Goal: Transaction & Acquisition: Purchase product/service

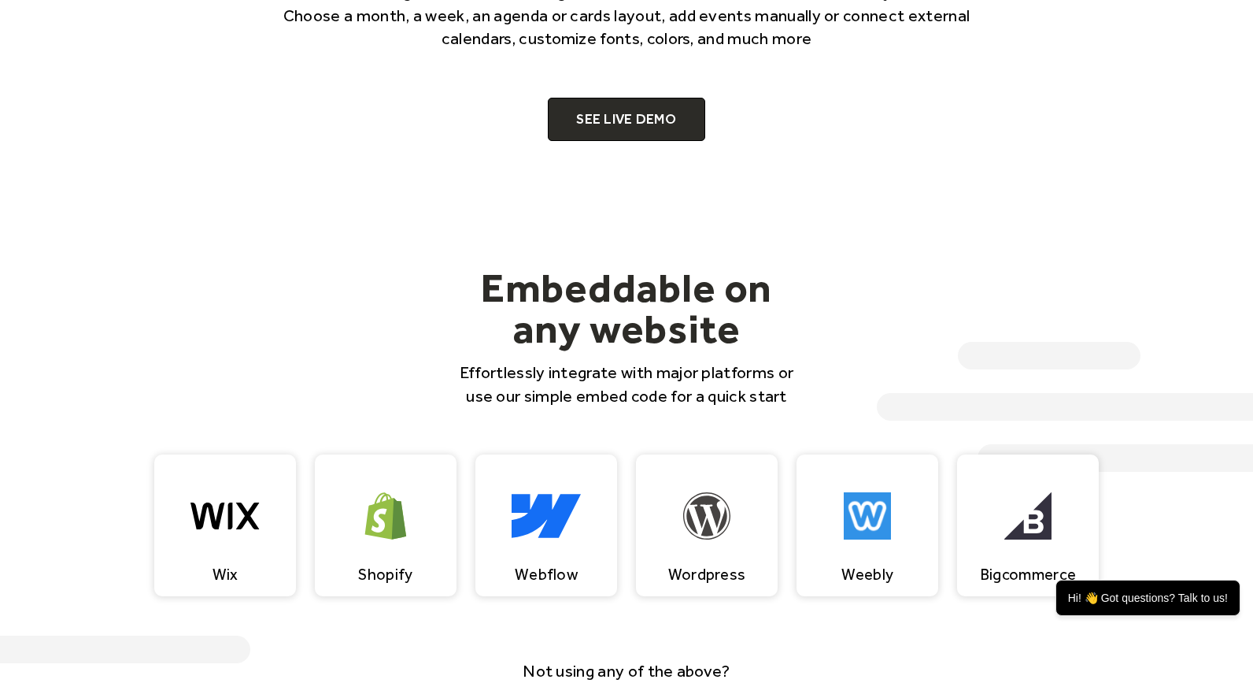
scroll to position [1091, 0]
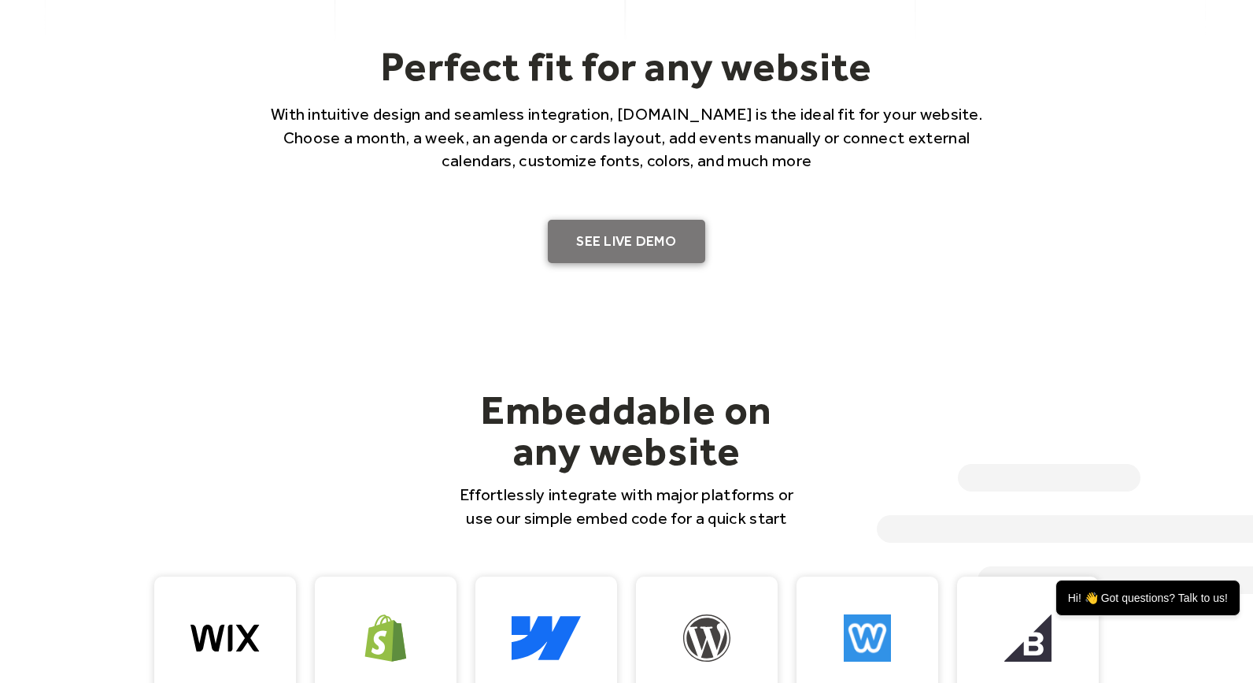
click at [620, 235] on link "SEE LIVE DEMO" at bounding box center [626, 242] width 157 height 44
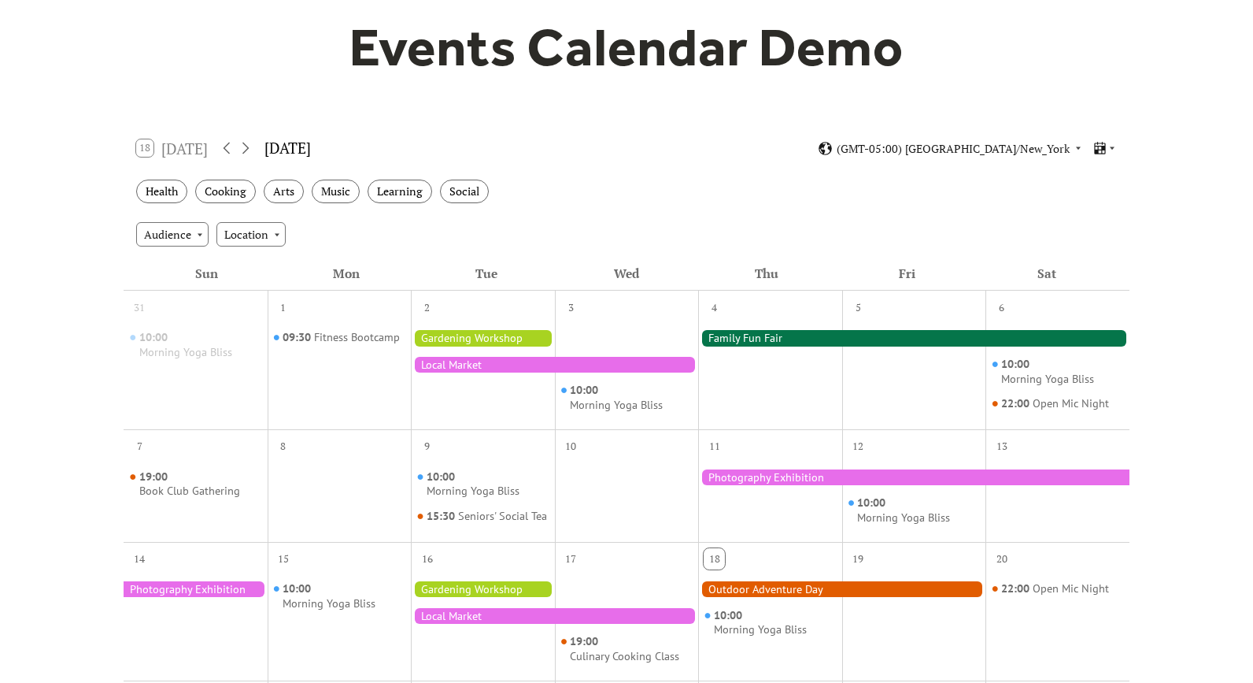
scroll to position [141, 0]
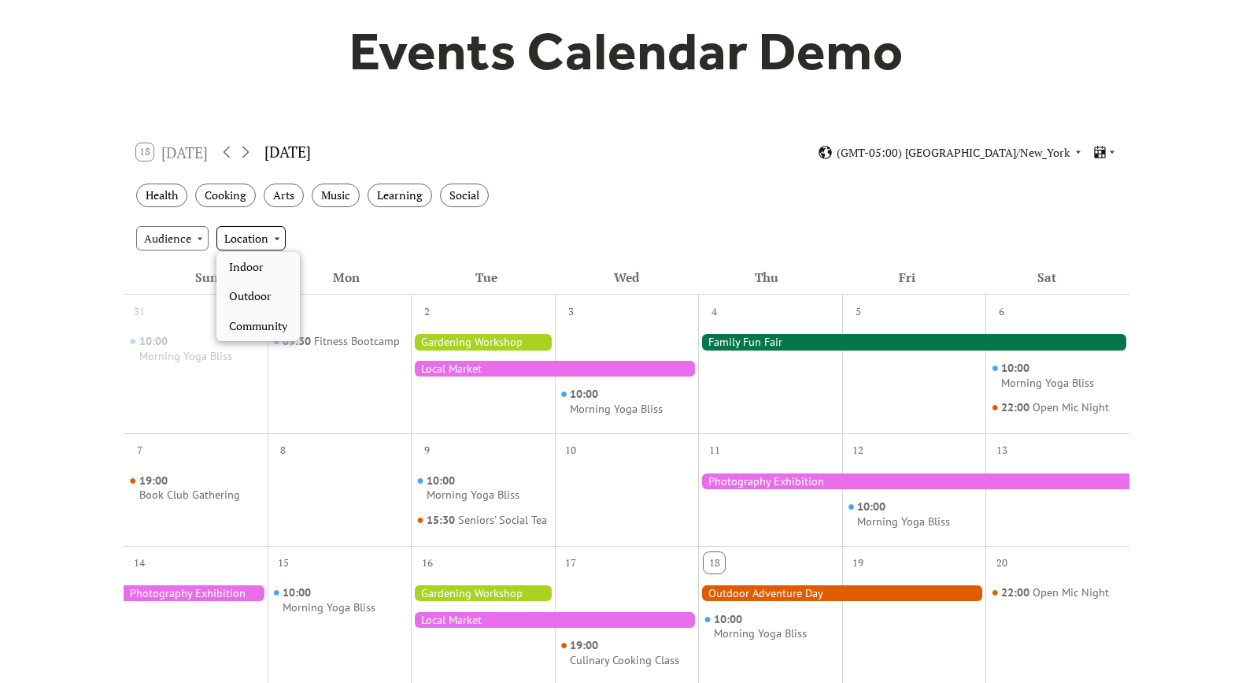
click at [270, 235] on div "Location" at bounding box center [251, 238] width 69 height 24
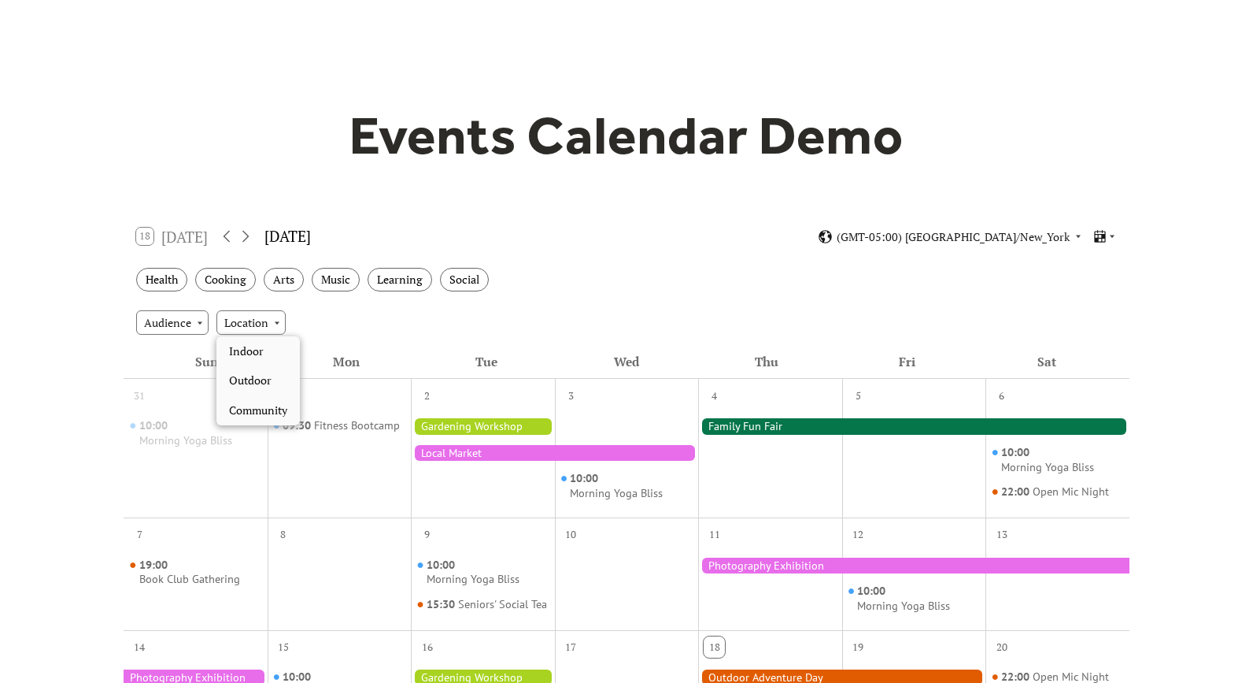
scroll to position [55, 0]
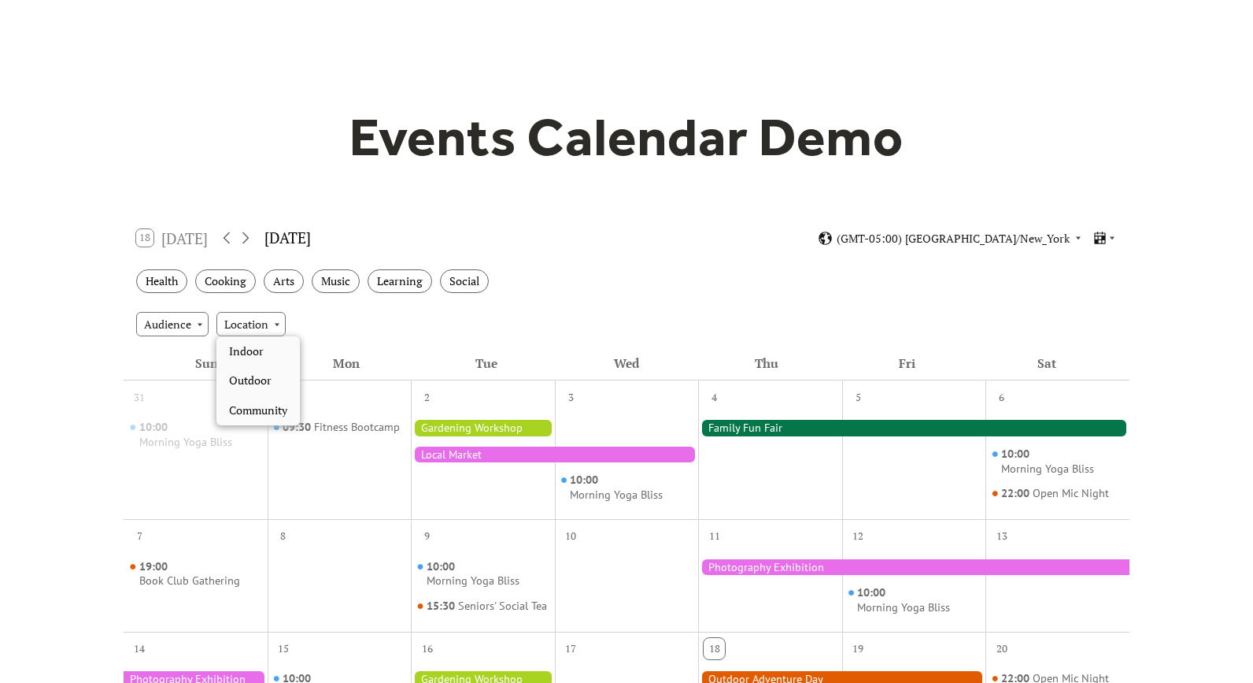
click at [730, 350] on div "Thu" at bounding box center [767, 363] width 140 height 34
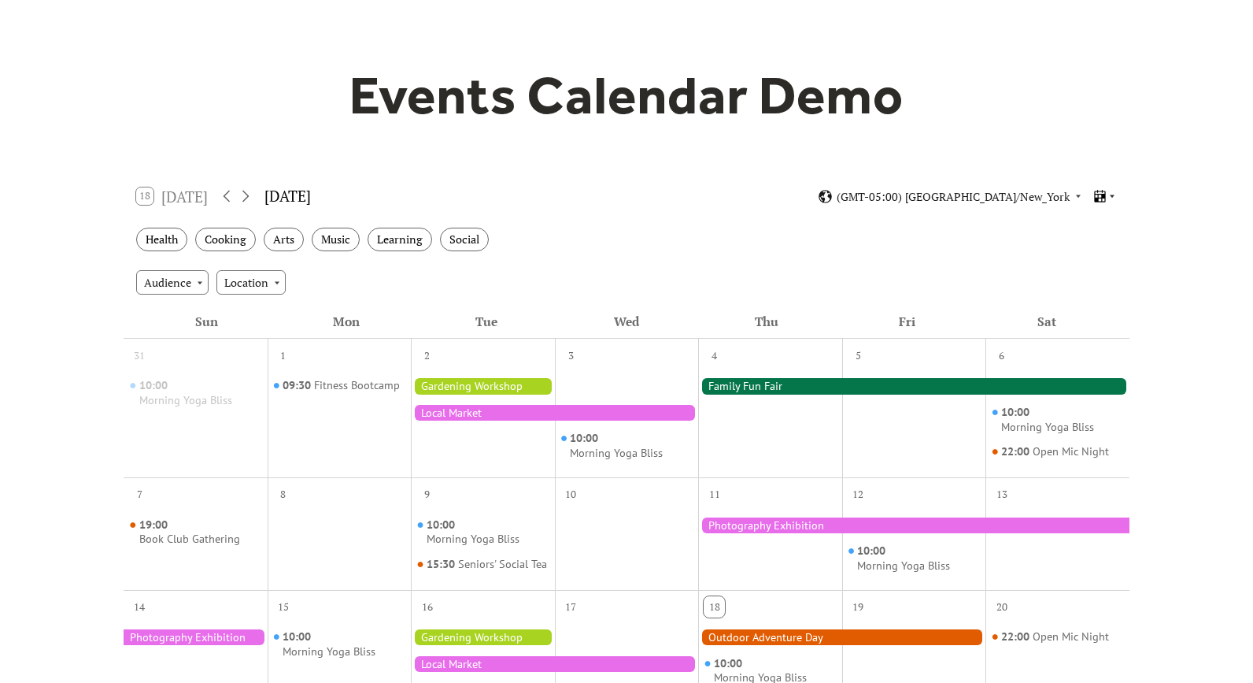
click at [1110, 198] on icon at bounding box center [1112, 195] width 9 height 9
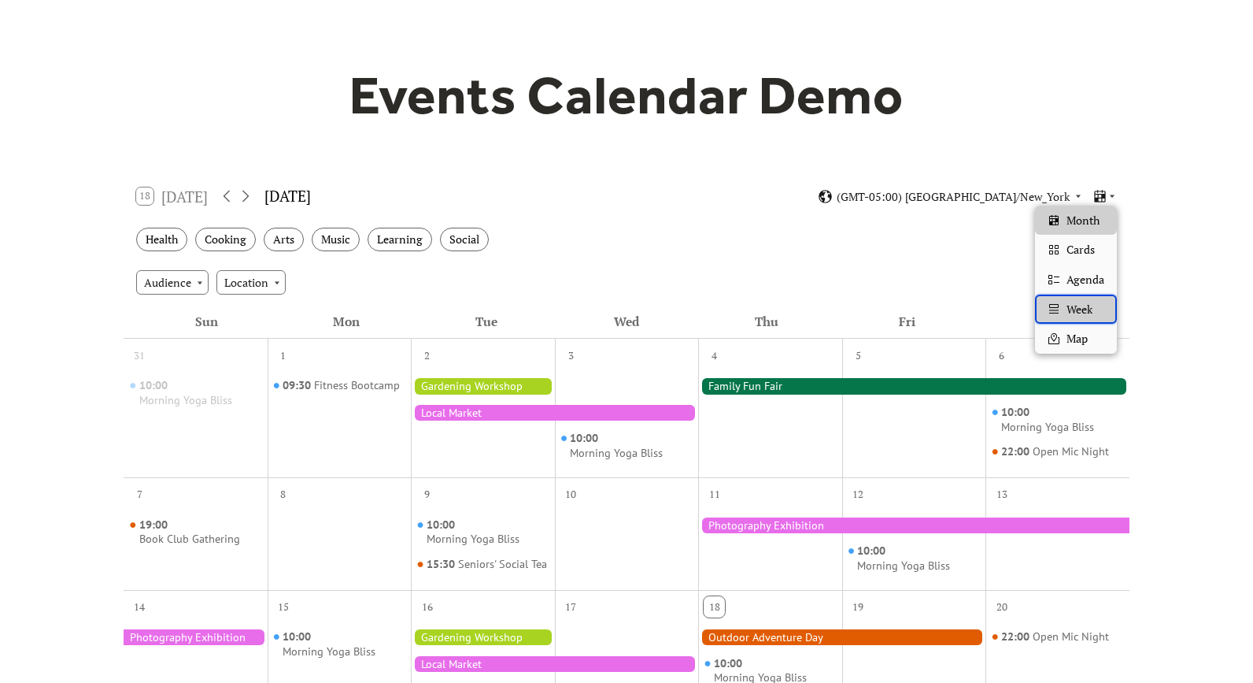
click at [1086, 304] on span "Week" at bounding box center [1080, 309] width 26 height 17
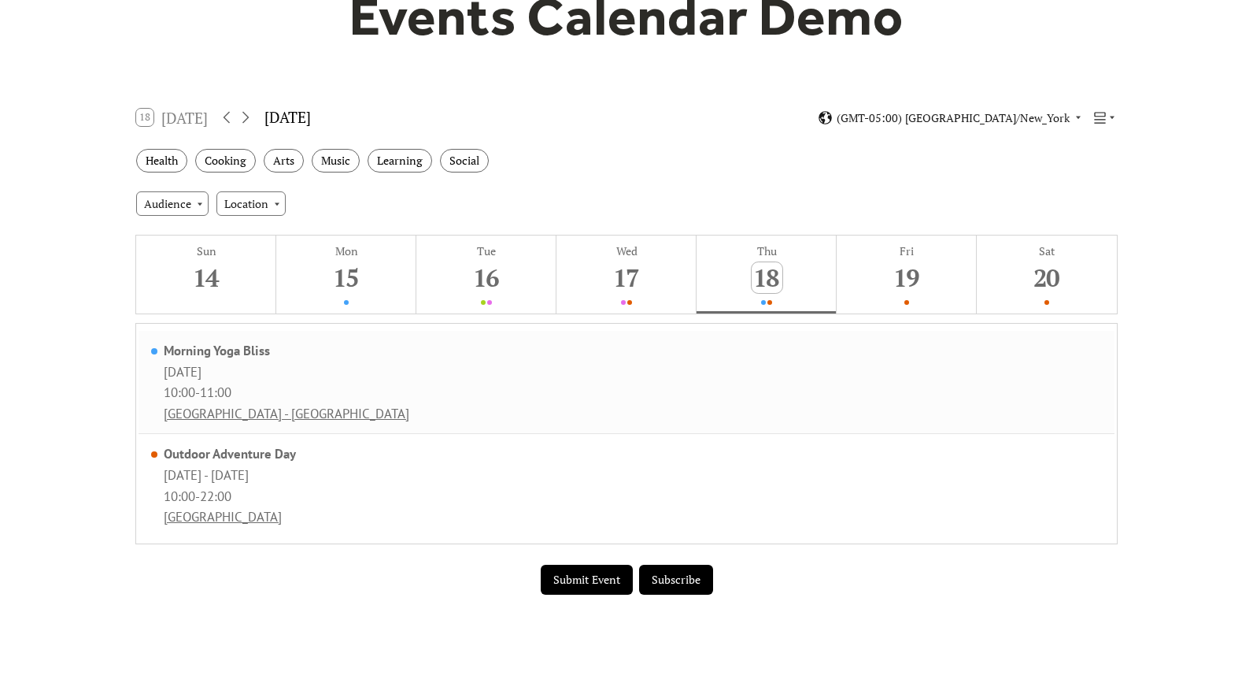
scroll to position [174, 0]
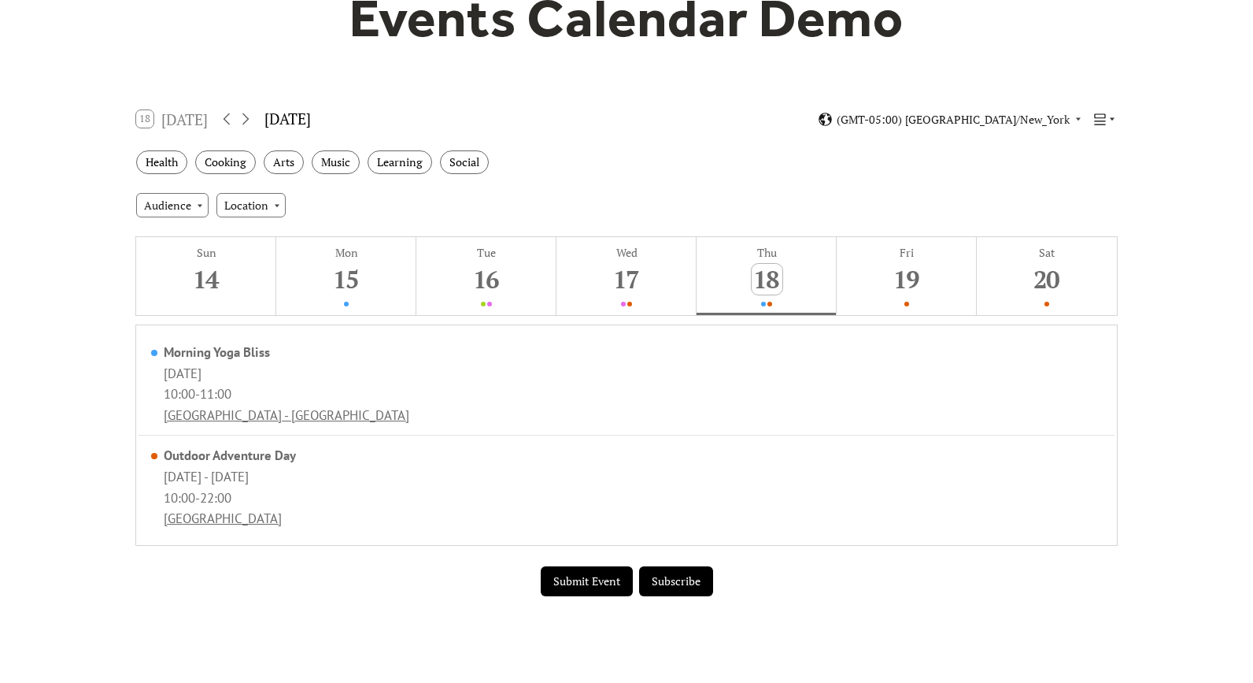
click at [1112, 119] on icon at bounding box center [1112, 119] width 5 height 3
click at [641, 150] on div "Health Cooking Arts Music Learning Social" at bounding box center [627, 162] width 1006 height 43
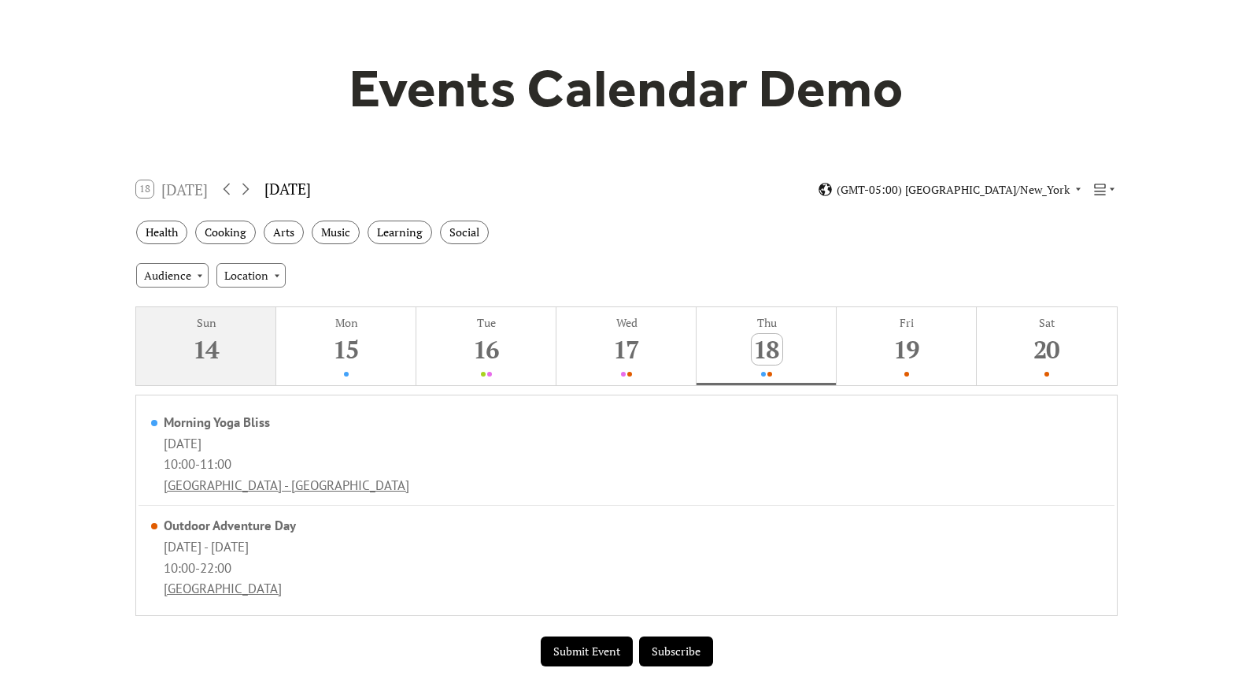
click at [217, 338] on div "14" at bounding box center [206, 349] width 31 height 31
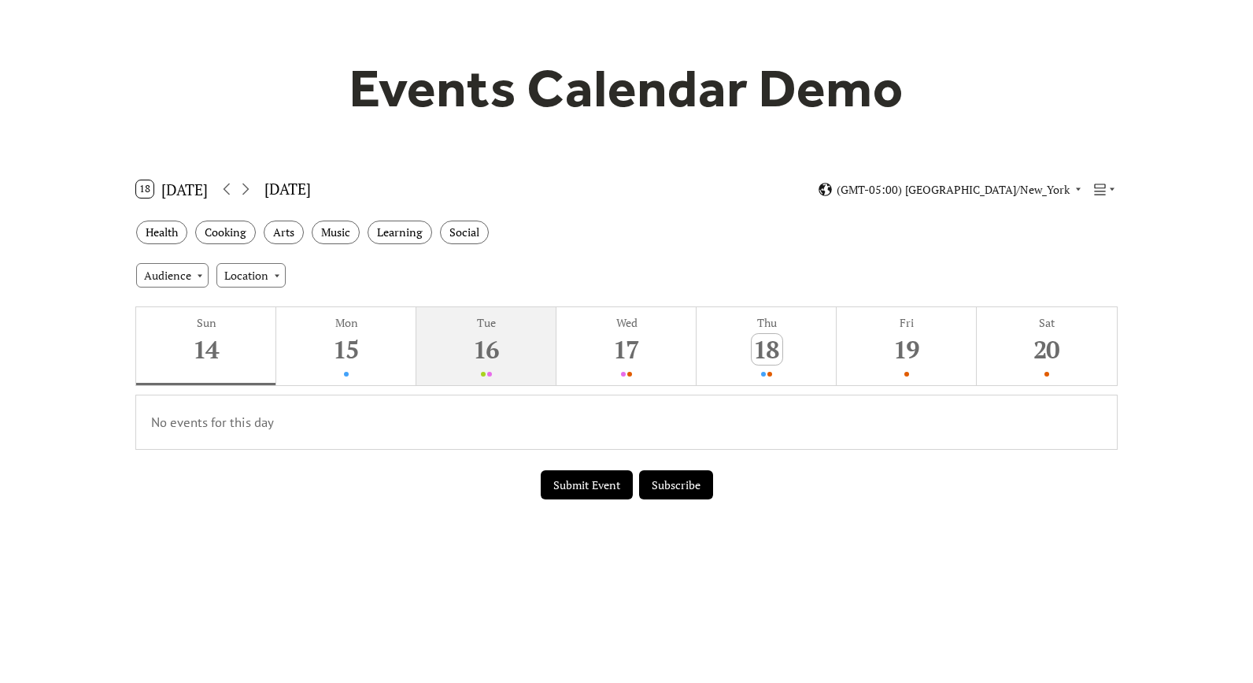
click at [472, 338] on div "16" at bounding box center [487, 349] width 31 height 31
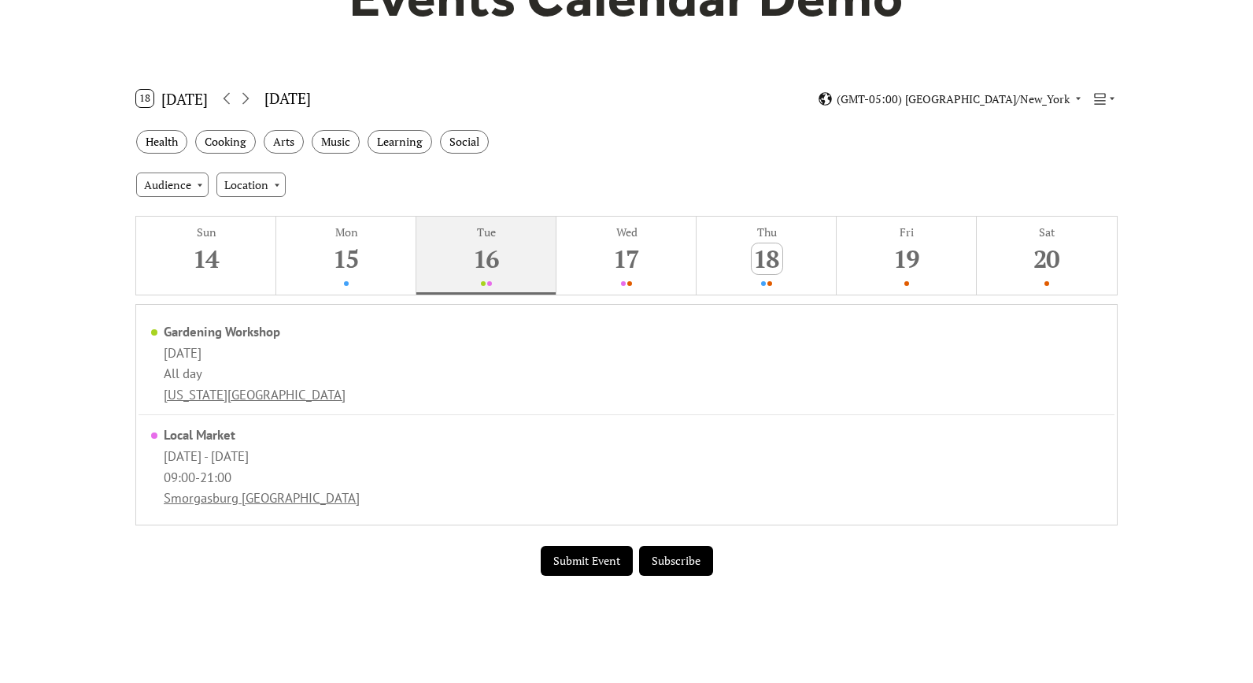
scroll to position [206, 0]
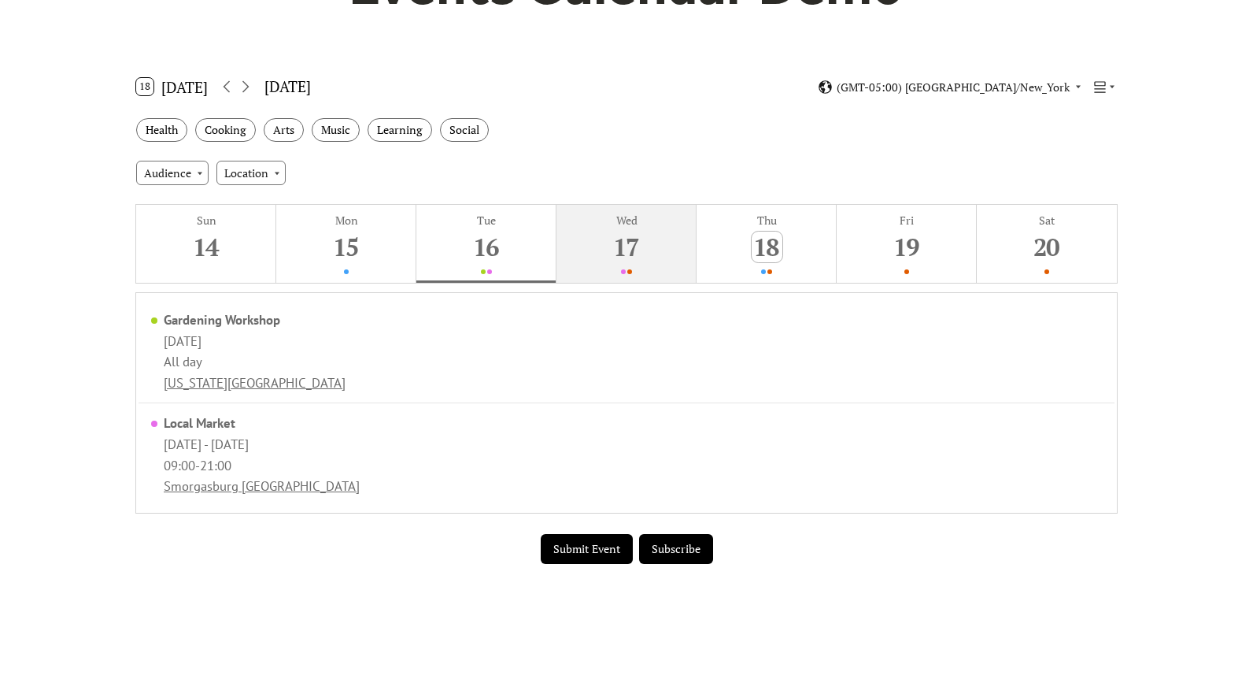
click at [606, 238] on button "Wed 17" at bounding box center [627, 244] width 140 height 78
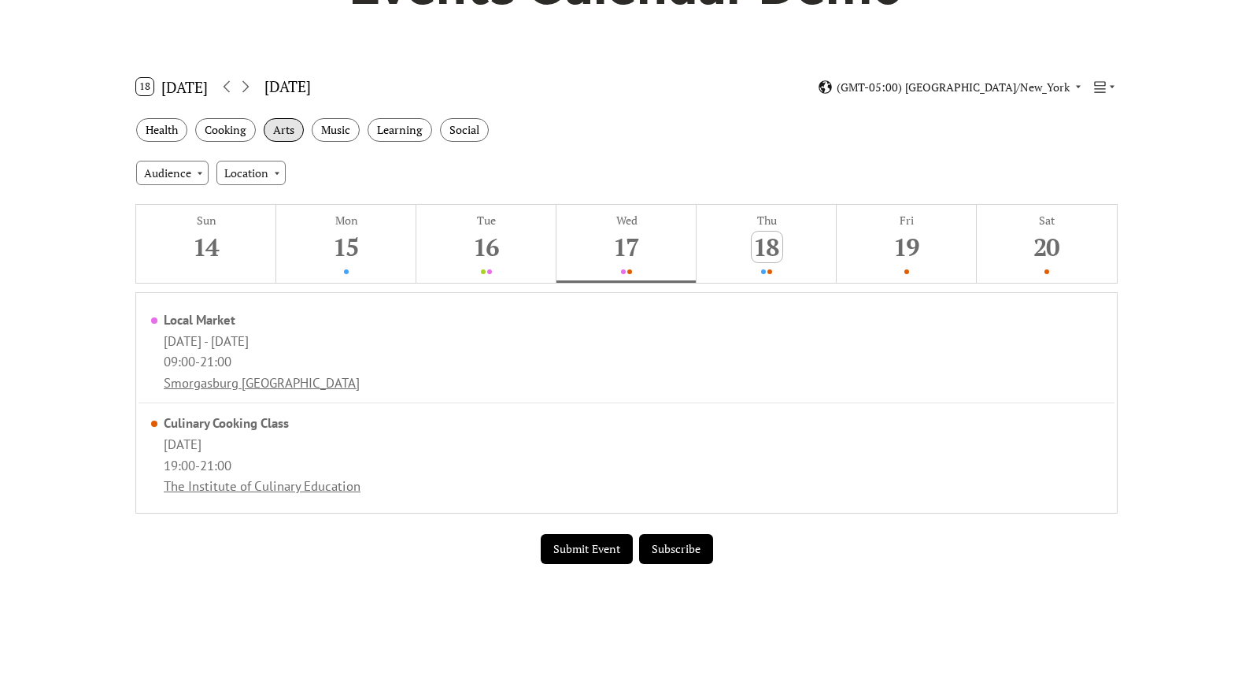
click at [293, 132] on div "Arts" at bounding box center [284, 130] width 40 height 24
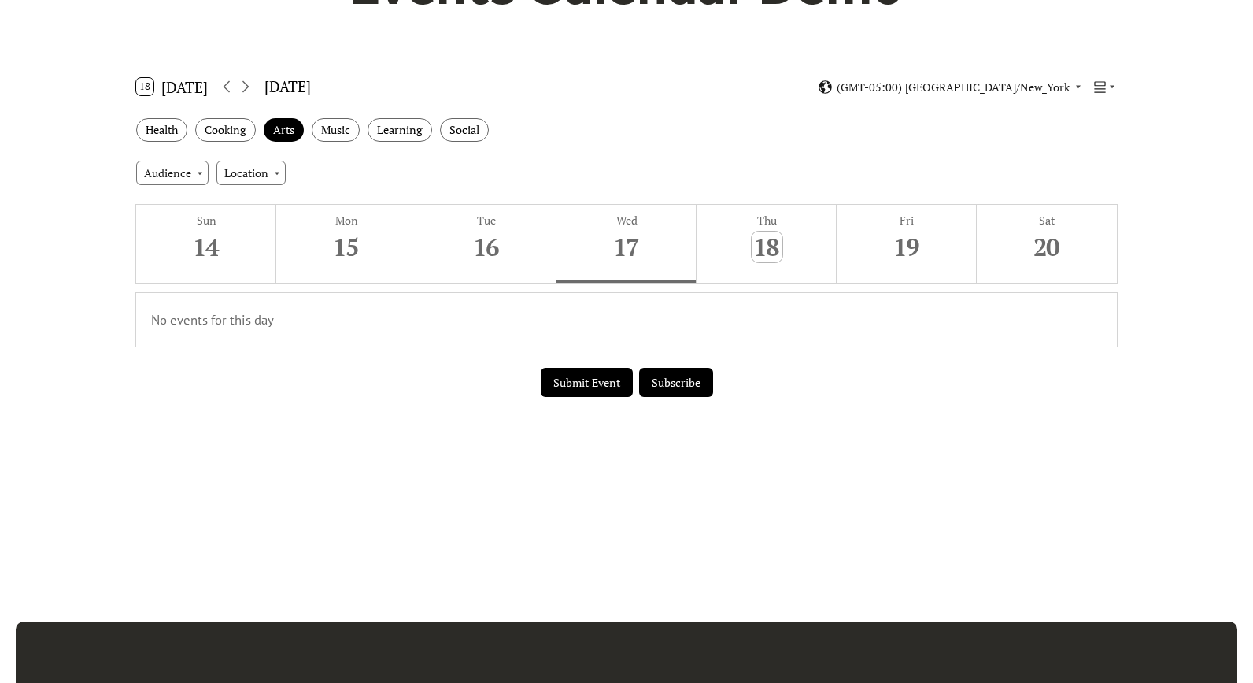
click at [351, 143] on div "Health Cooking Arts Music Learning Social" at bounding box center [627, 130] width 1006 height 43
click at [349, 131] on div "Music" at bounding box center [336, 130] width 48 height 24
click at [292, 131] on div "Arts" at bounding box center [284, 130] width 40 height 24
click at [404, 139] on div "Learning" at bounding box center [400, 130] width 65 height 24
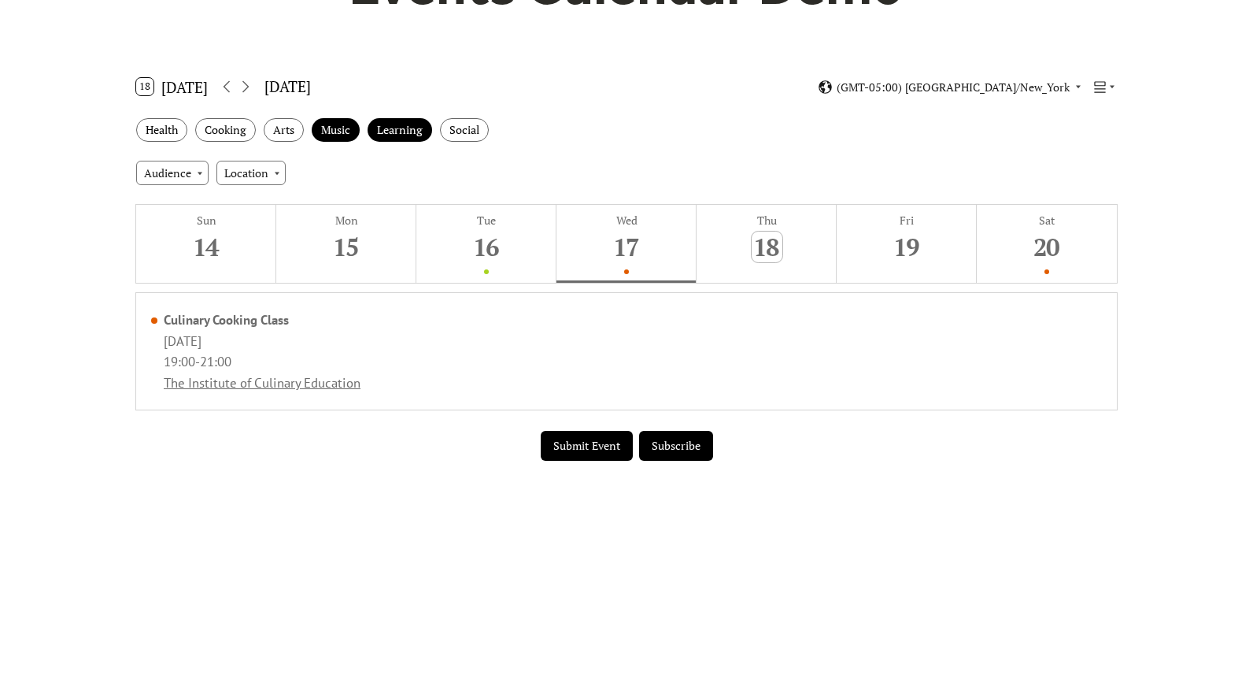
click at [335, 117] on div "Health Cooking Arts Music Learning Social" at bounding box center [627, 130] width 1006 height 43
click at [338, 133] on div "Music" at bounding box center [336, 130] width 48 height 24
click at [413, 132] on div "Learning" at bounding box center [400, 130] width 65 height 24
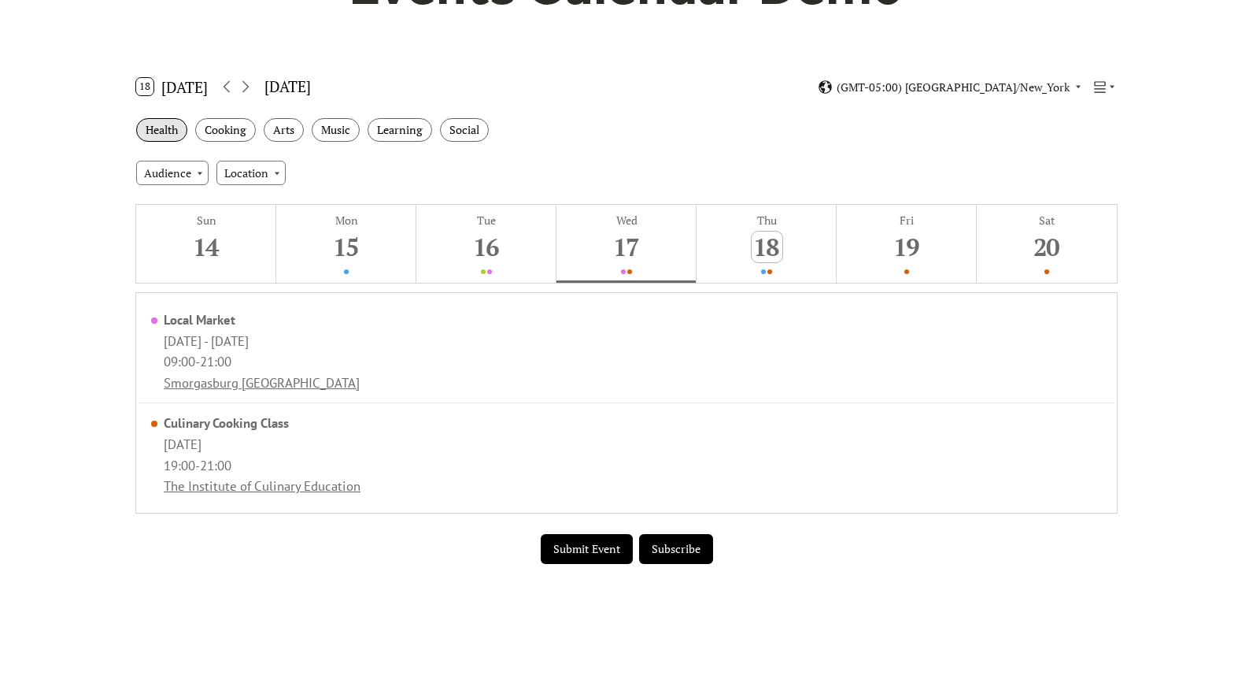
click at [165, 134] on div "Health" at bounding box center [161, 130] width 51 height 24
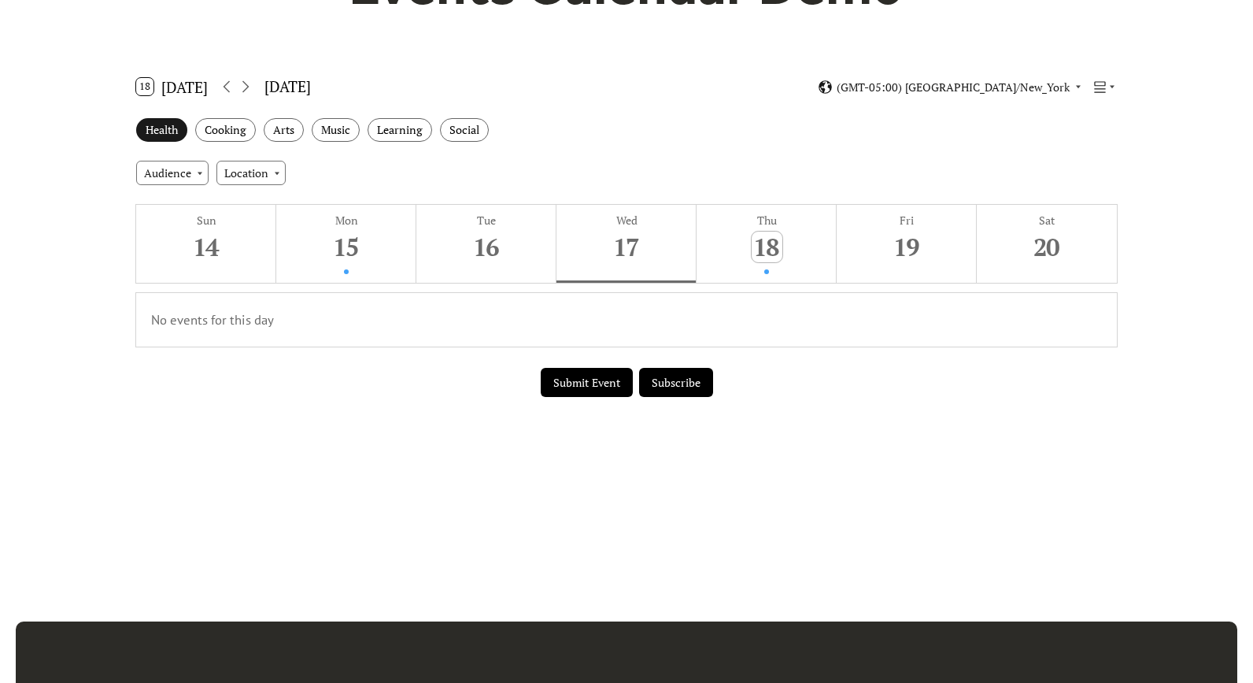
click at [169, 137] on div "Health" at bounding box center [161, 130] width 51 height 24
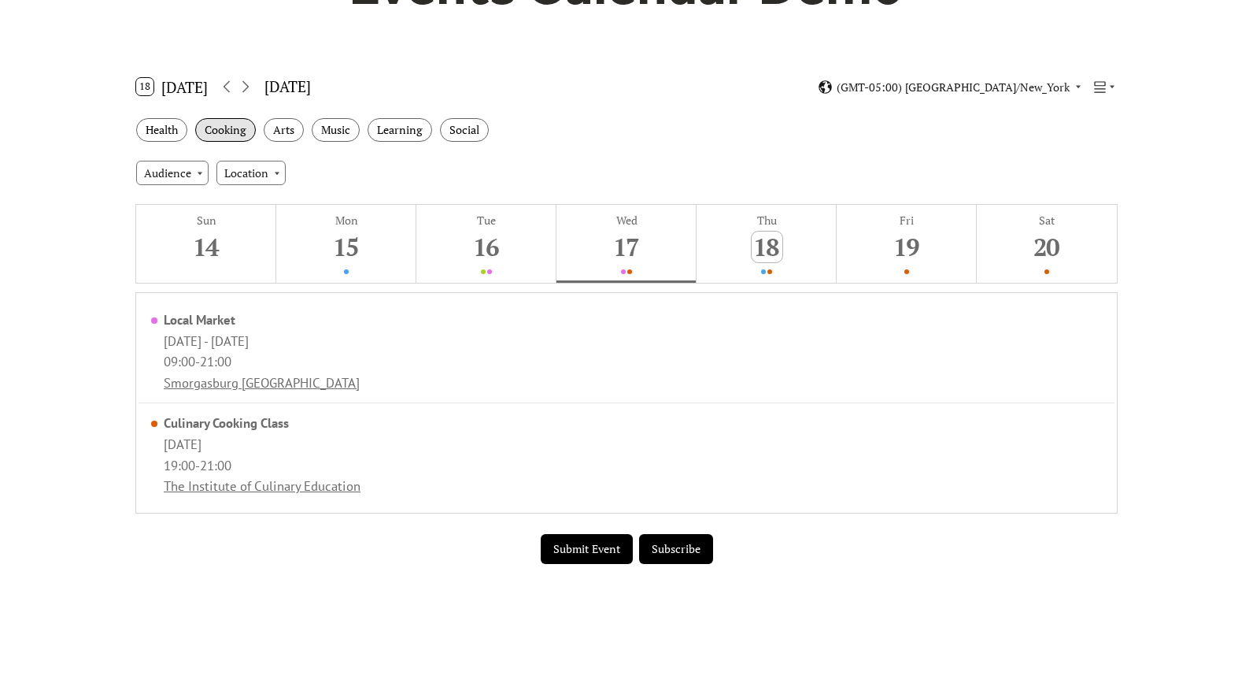
click at [253, 136] on div "Cooking" at bounding box center [225, 130] width 61 height 24
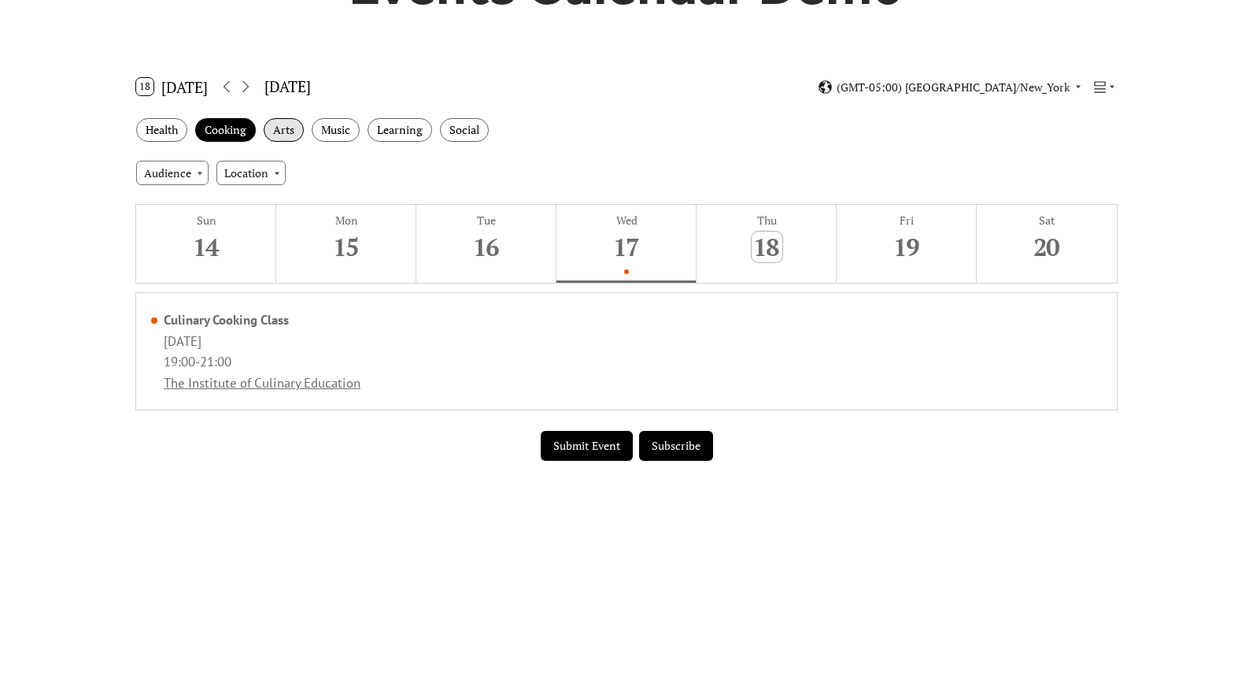
click at [295, 135] on div "Arts" at bounding box center [284, 130] width 40 height 24
click at [250, 134] on div "Cooking" at bounding box center [225, 130] width 61 height 24
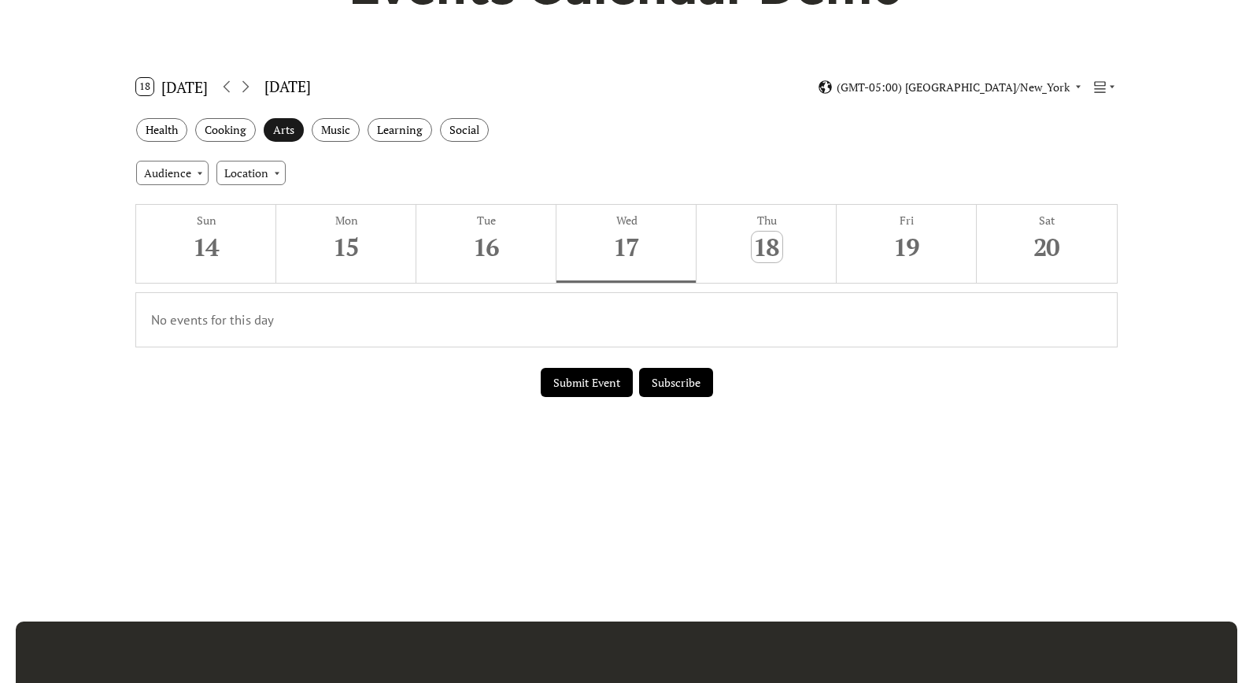
click at [279, 134] on div "Arts" at bounding box center [284, 130] width 40 height 24
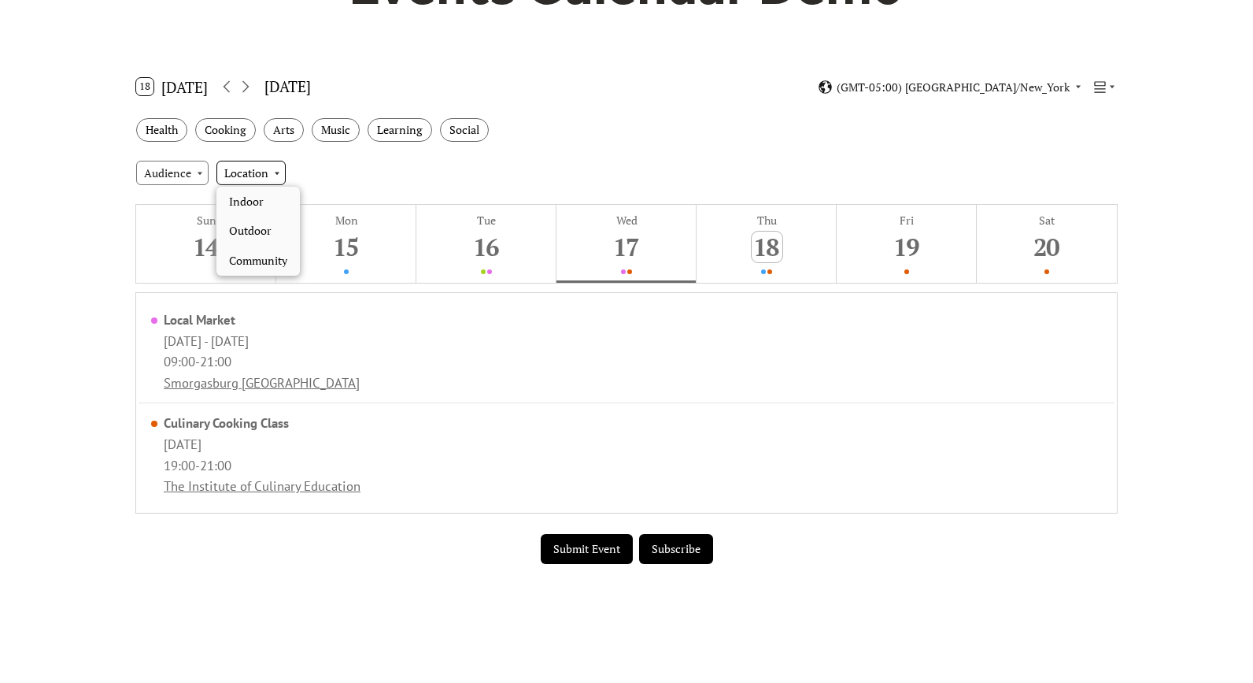
click at [254, 179] on div "Location" at bounding box center [251, 173] width 69 height 24
click at [326, 184] on div "Audience Location" at bounding box center [627, 172] width 1006 height 43
click at [270, 172] on div "Location" at bounding box center [251, 173] width 69 height 24
click at [338, 191] on div "Audience Location" at bounding box center [627, 172] width 1006 height 43
click at [188, 168] on div "Audience" at bounding box center [172, 173] width 72 height 24
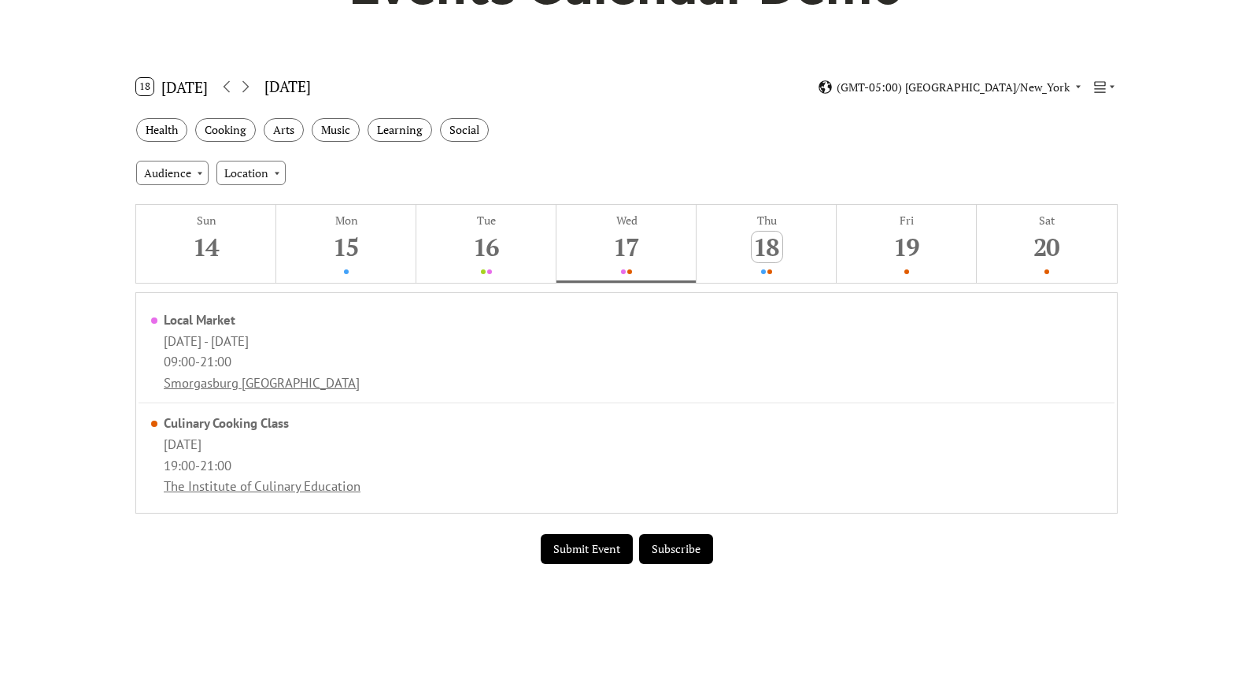
click at [339, 154] on div "Audience Location" at bounding box center [627, 172] width 1006 height 43
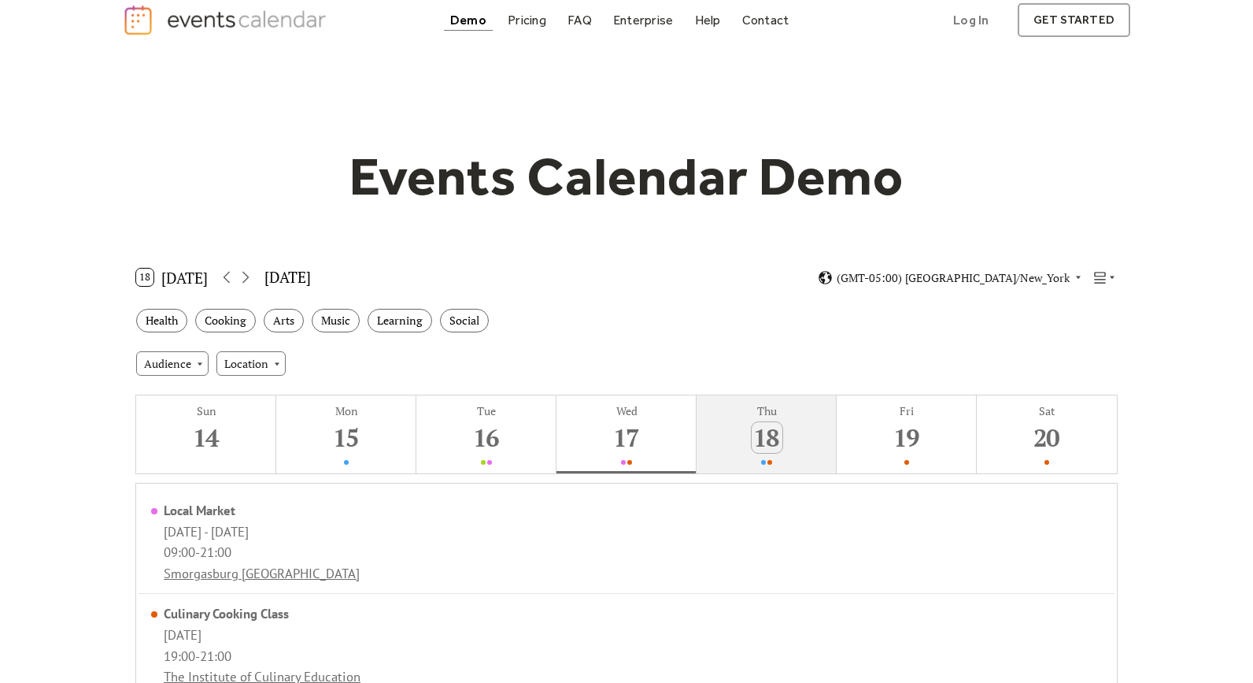
scroll to position [0, 0]
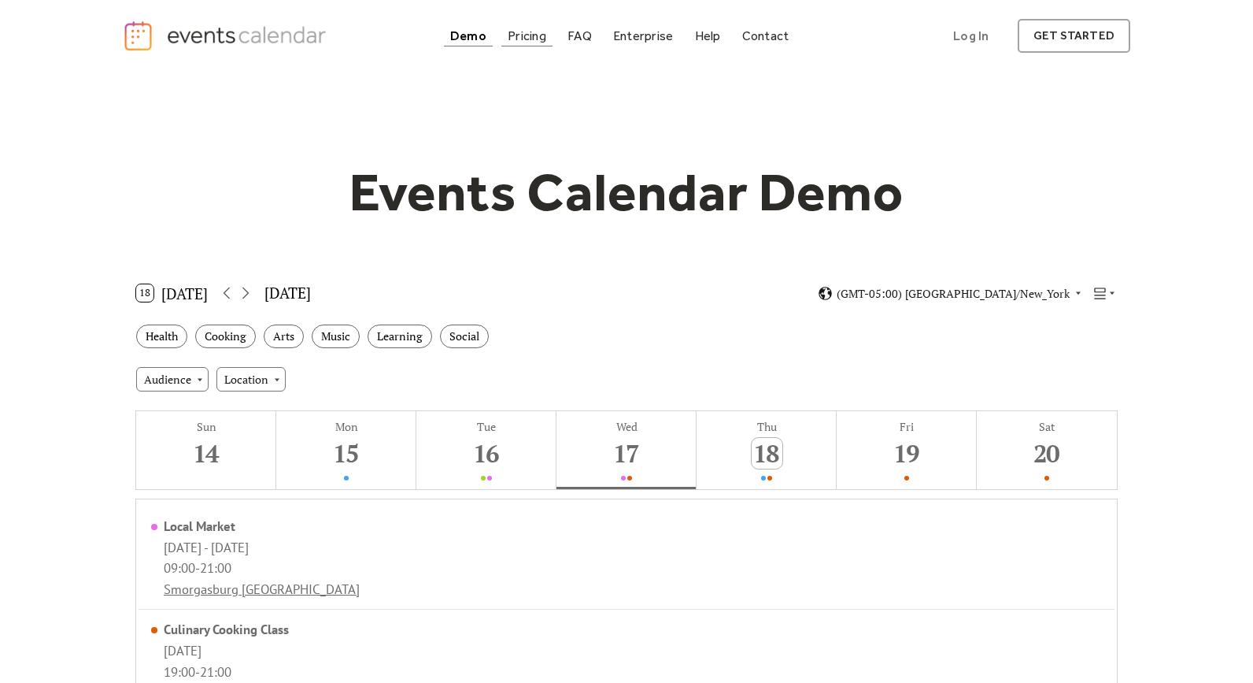
click at [531, 34] on div "Pricing" at bounding box center [527, 35] width 39 height 9
